Goal: Find specific page/section: Find specific page/section

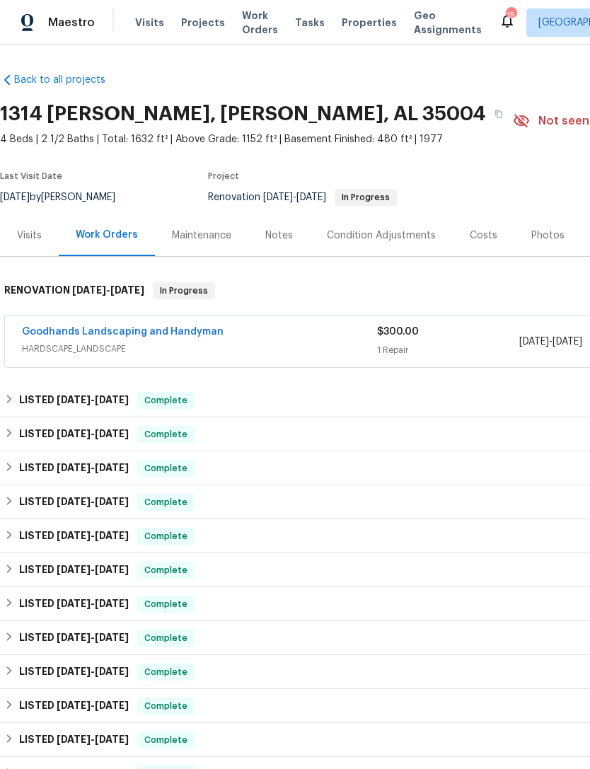
click at [354, 25] on span "Properties" at bounding box center [369, 23] width 55 height 14
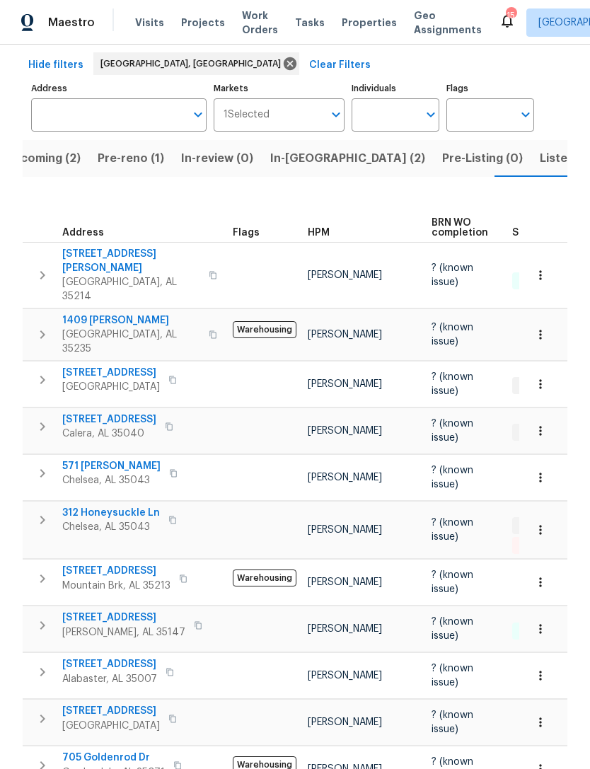
scroll to position [59, 0]
click at [540, 163] on span "Listed (16)" at bounding box center [569, 159] width 59 height 20
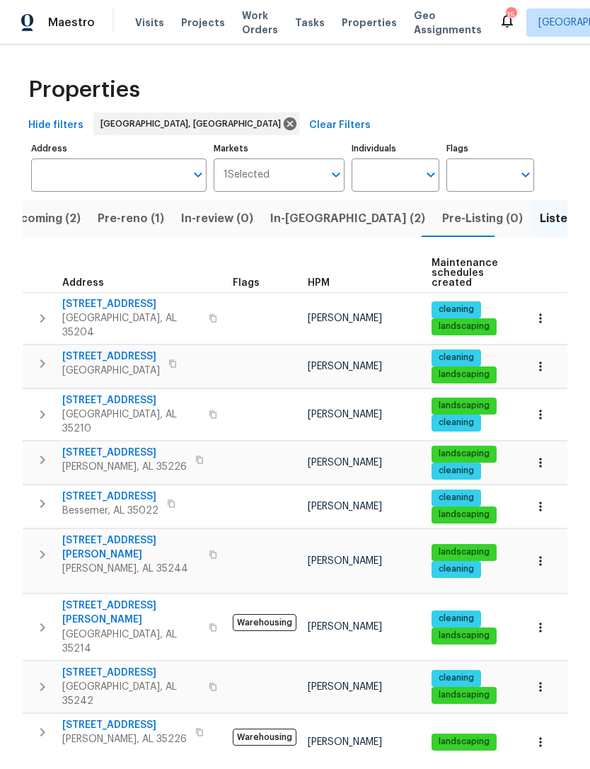
click at [284, 221] on span "In-reno (2)" at bounding box center [347, 219] width 155 height 20
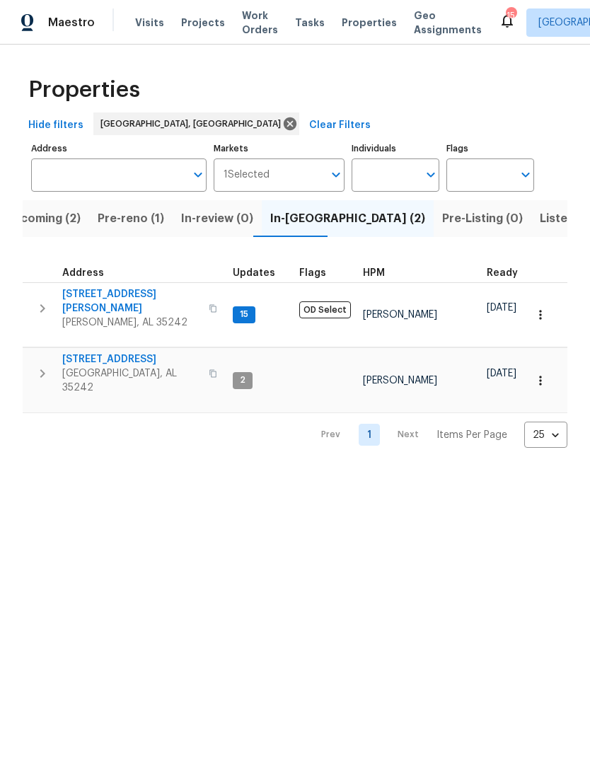
click at [146, 225] on span "Pre-reno (1)" at bounding box center [131, 219] width 66 height 20
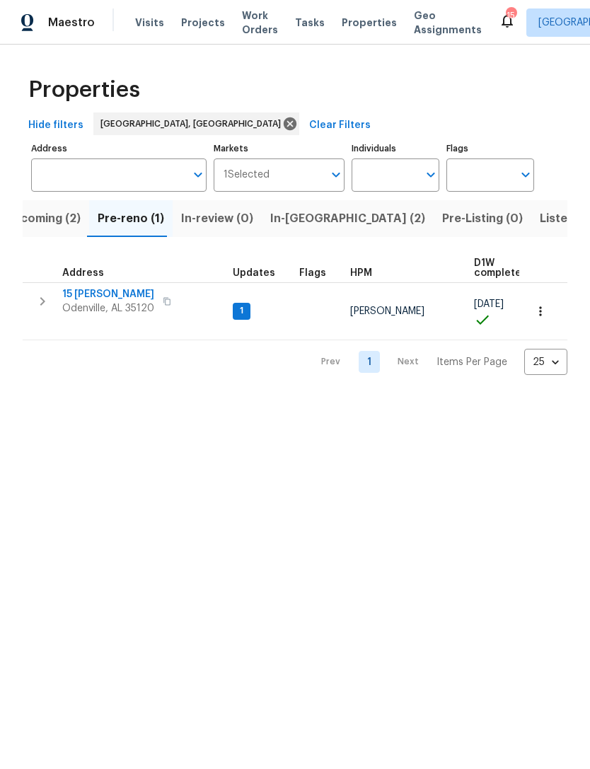
click at [71, 299] on span "15 [PERSON_NAME]" at bounding box center [108, 294] width 92 height 14
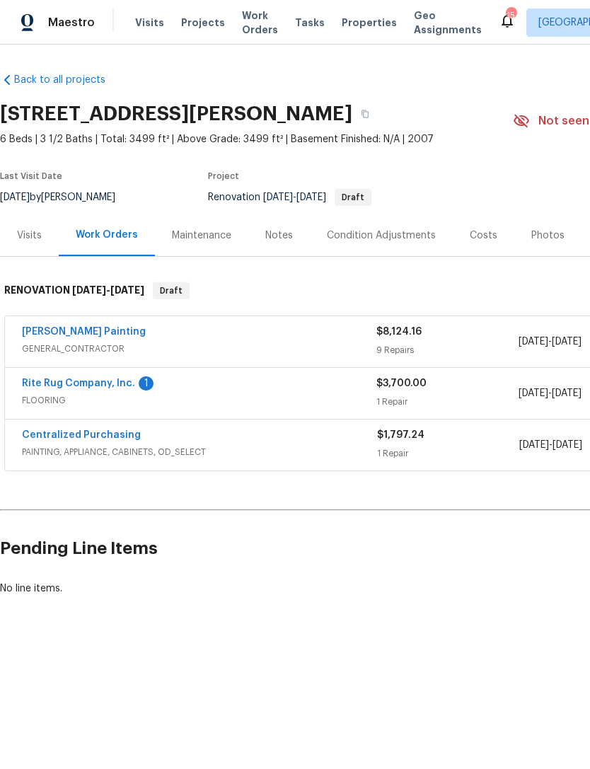
click at [475, 230] on div "Costs" at bounding box center [484, 235] width 28 height 14
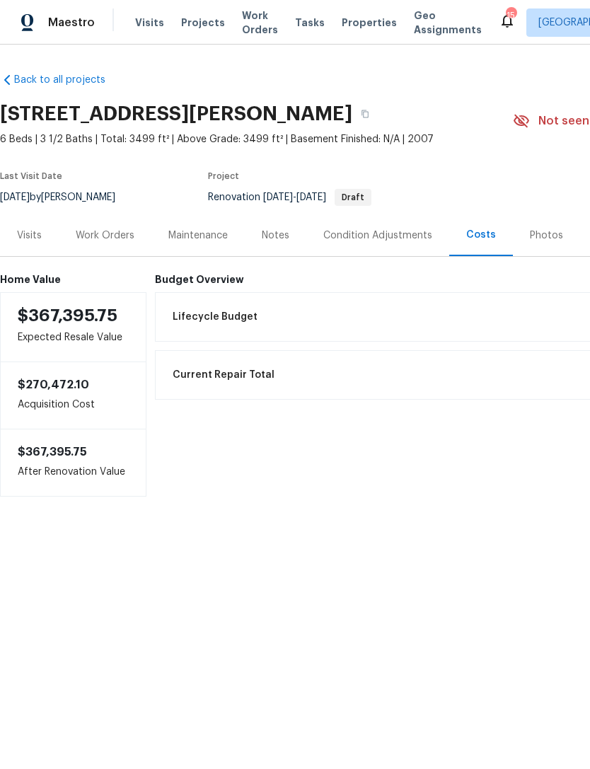
click at [88, 243] on div "Work Orders" at bounding box center [105, 235] width 93 height 42
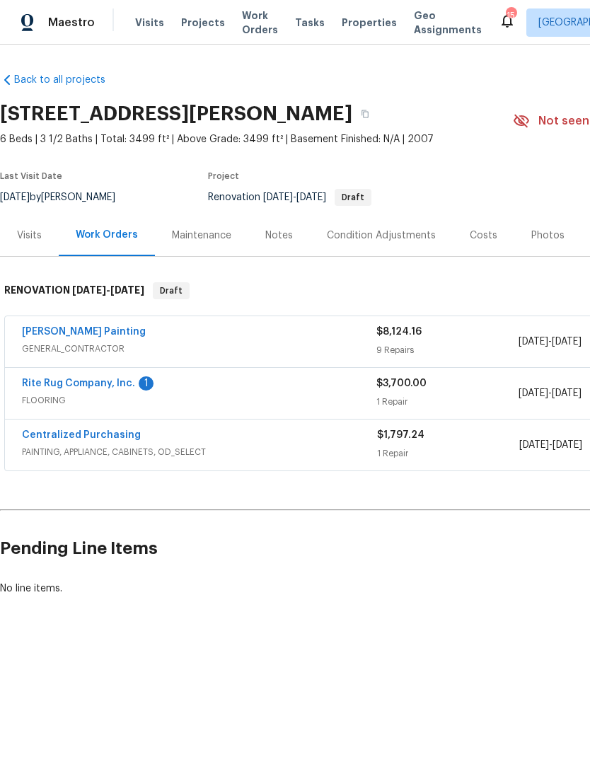
click at [353, 17] on span "Properties" at bounding box center [369, 23] width 55 height 14
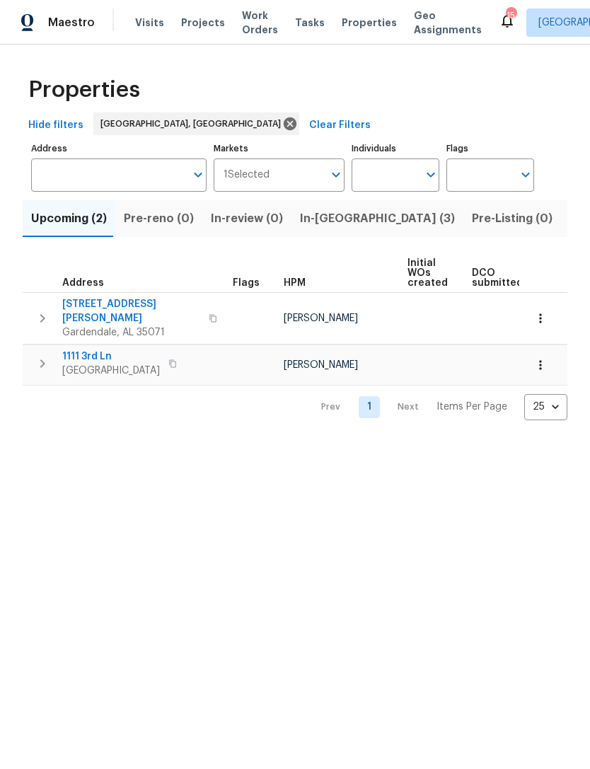
click at [330, 215] on span "In-[GEOGRAPHIC_DATA] (3)" at bounding box center [377, 219] width 155 height 20
